Goal: Obtain resource: Download file/media

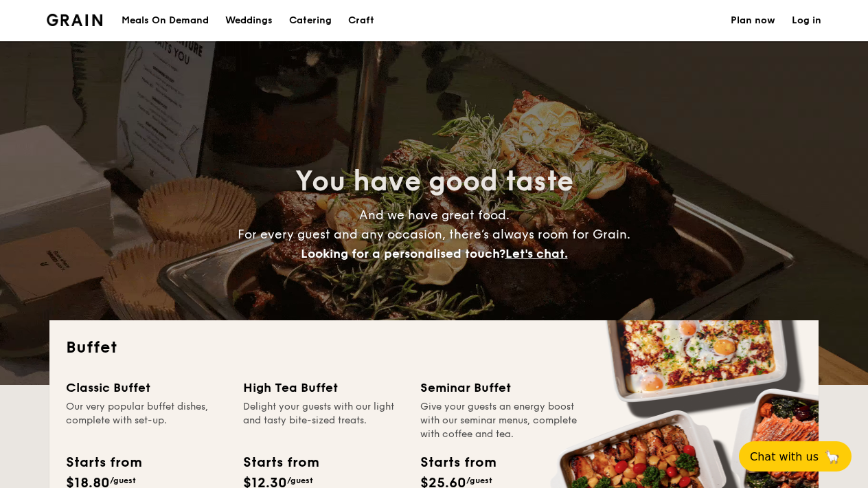
select select
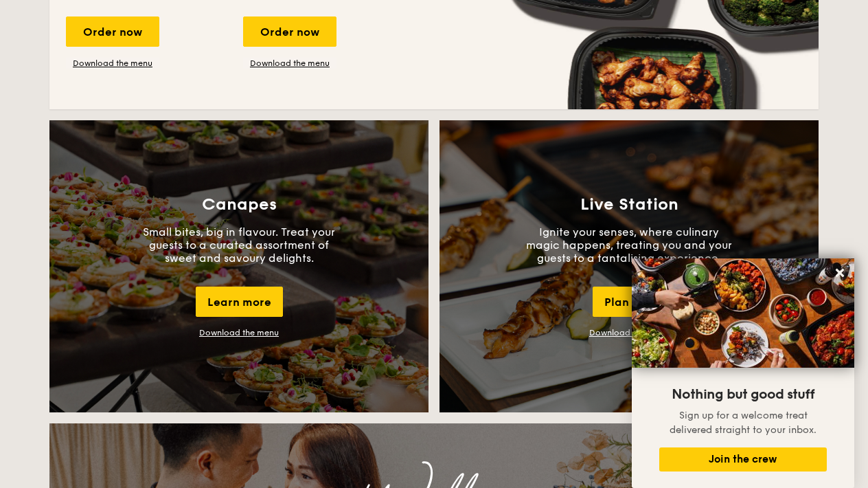
scroll to position [1099, 0]
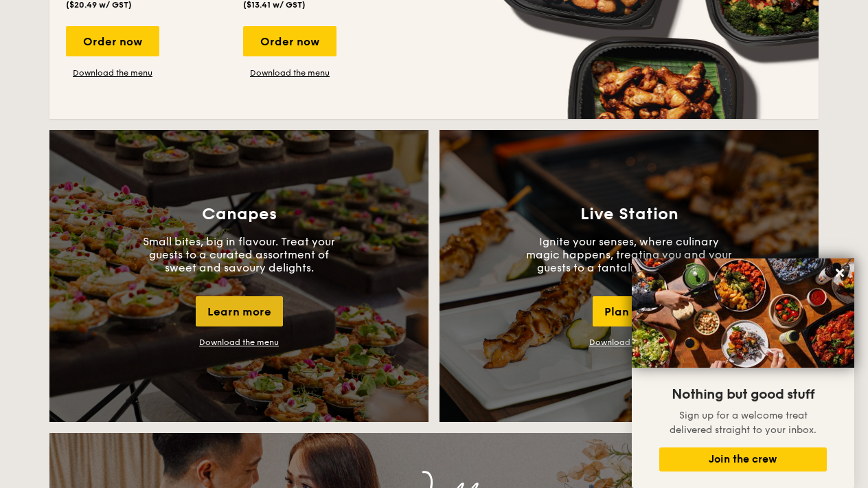
click at [236, 317] on div "Learn more" at bounding box center [239, 311] width 87 height 30
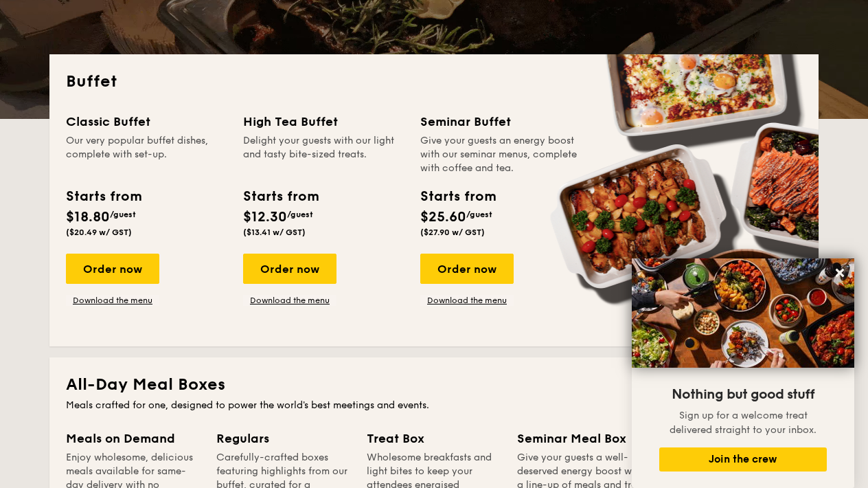
scroll to position [267, 0]
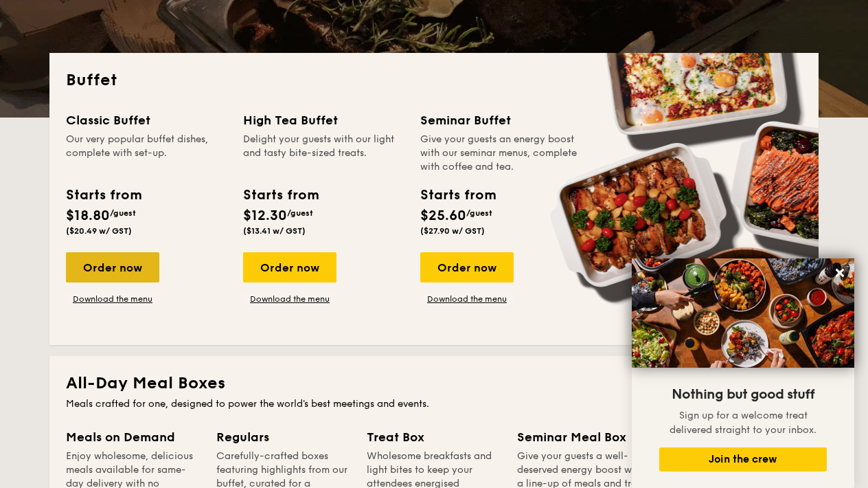
click at [122, 273] on div "Order now" at bounding box center [112, 267] width 93 height 30
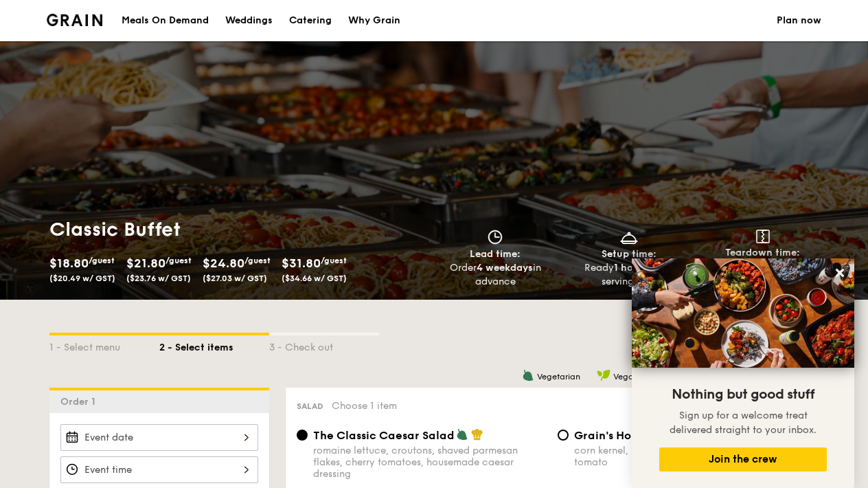
select select
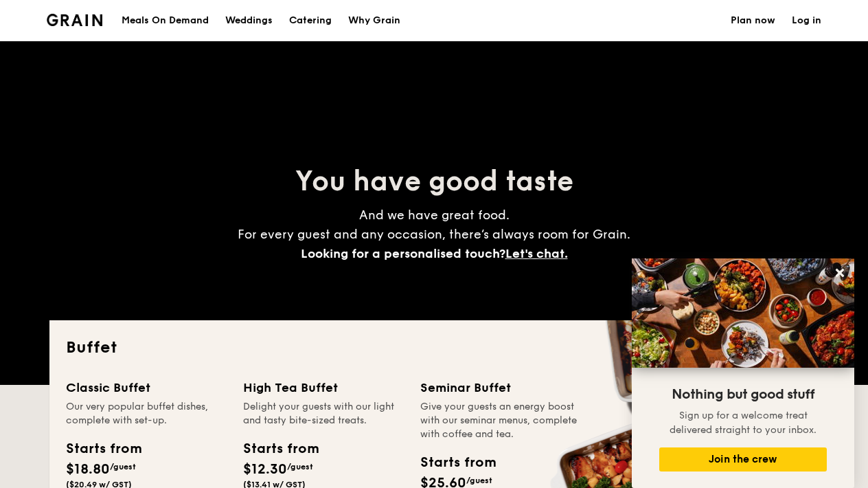
scroll to position [267, 0]
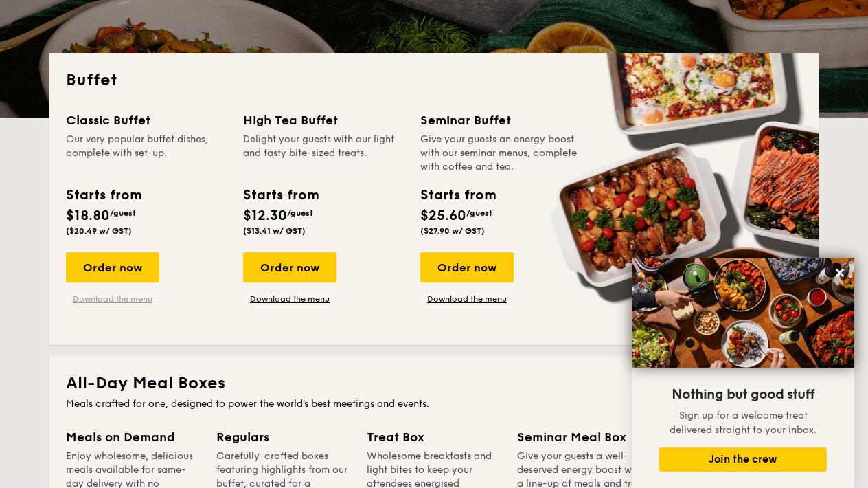
click at [123, 299] on link "Download the menu" at bounding box center [112, 298] width 93 height 11
click at [273, 302] on link "Download the menu" at bounding box center [289, 298] width 93 height 11
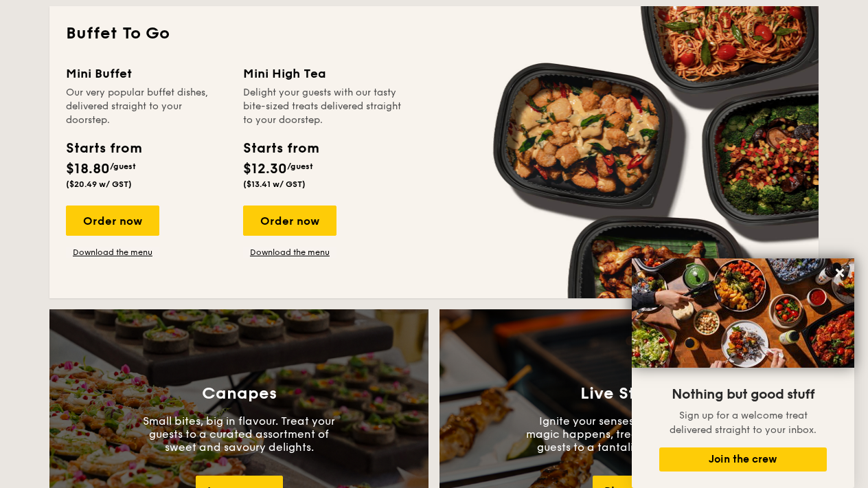
scroll to position [924, 0]
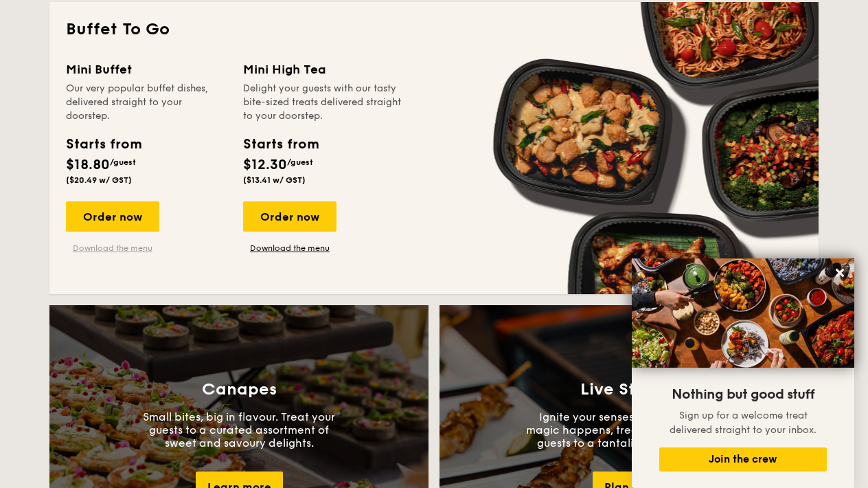
click at [140, 249] on link "Download the menu" at bounding box center [112, 247] width 93 height 11
click at [279, 248] on link "Download the menu" at bounding box center [289, 247] width 93 height 11
